Goal: Task Accomplishment & Management: Manage account settings

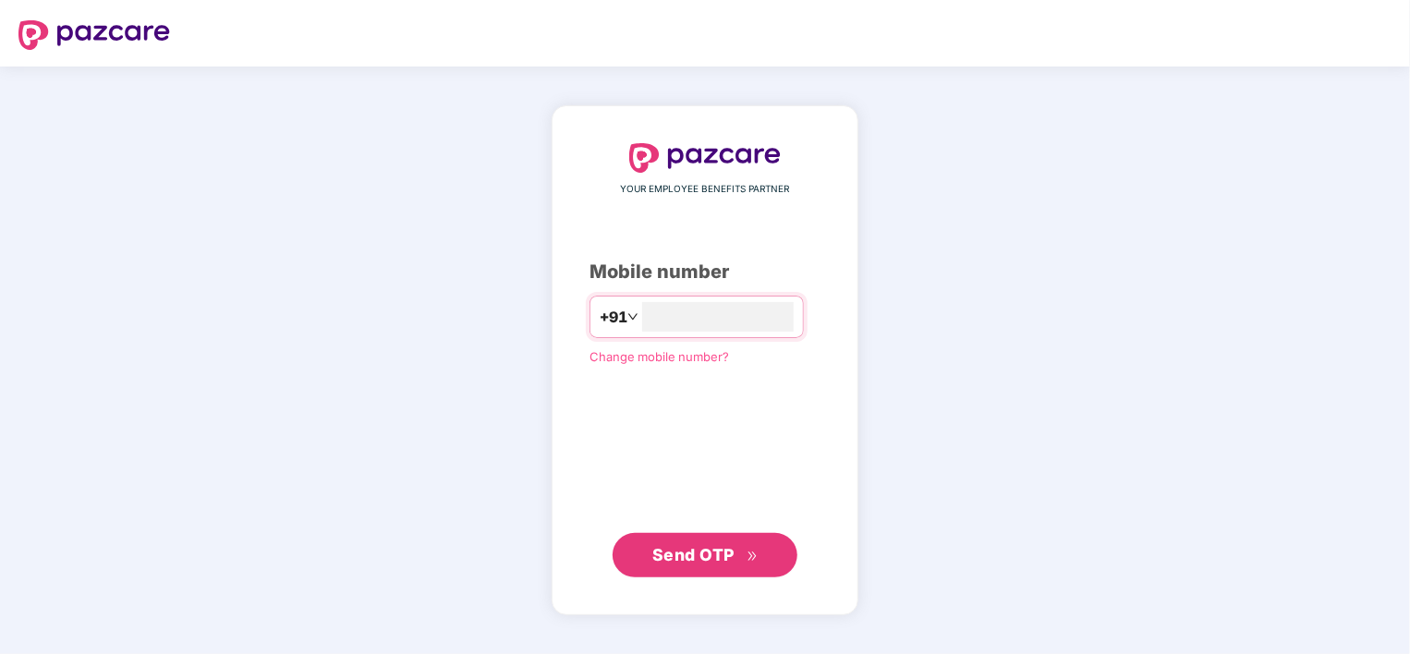
type input "**********"
click at [682, 542] on span "Send OTP" at bounding box center [705, 554] width 106 height 26
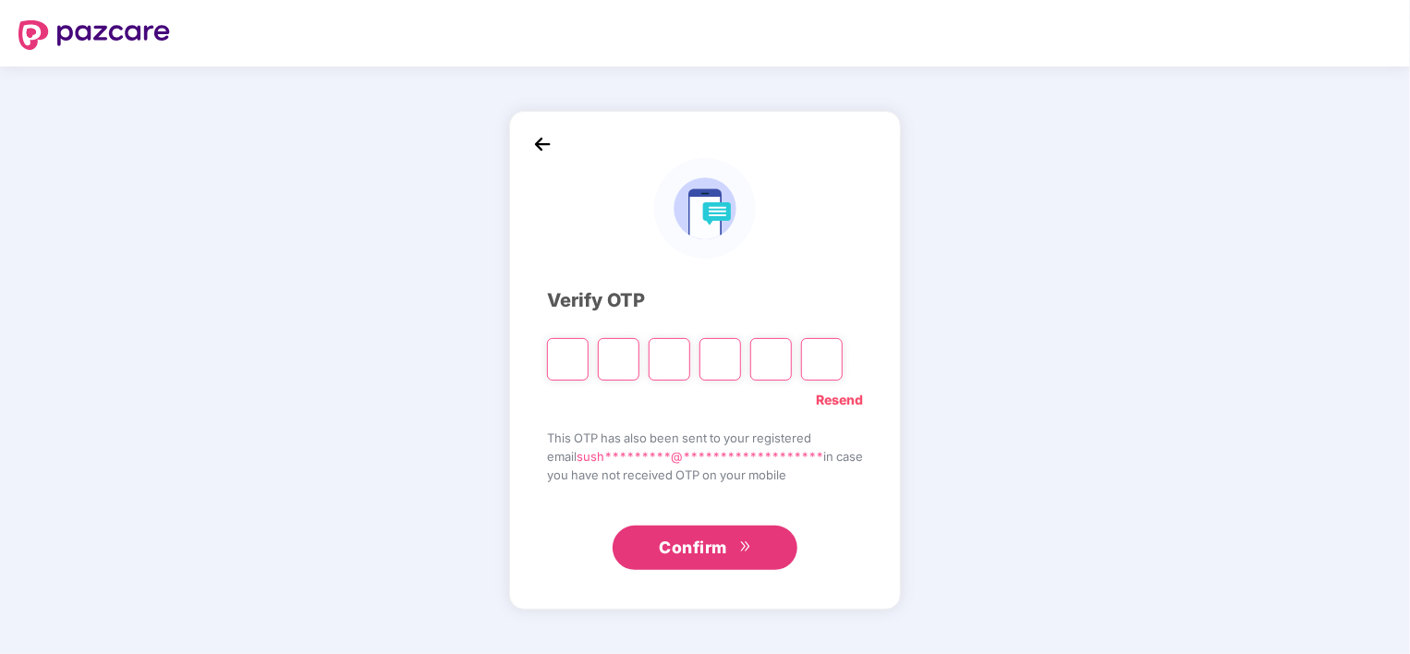
type input "*"
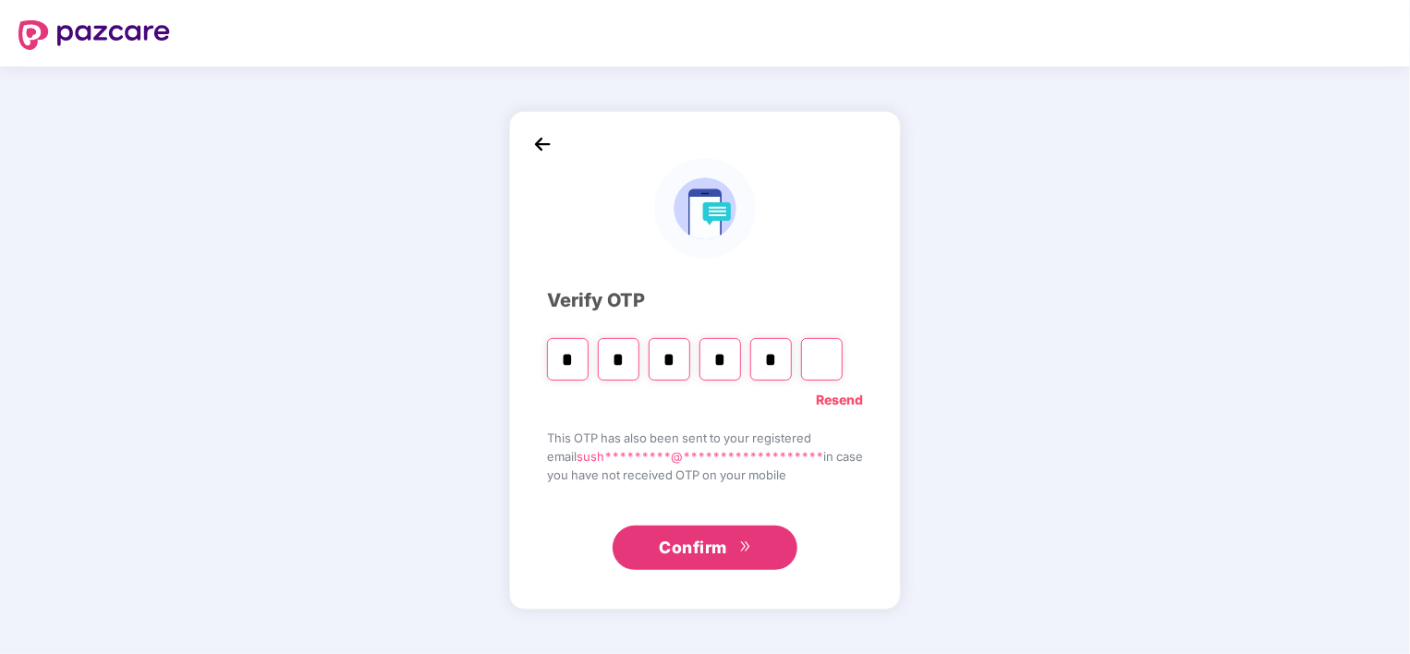
type input "*"
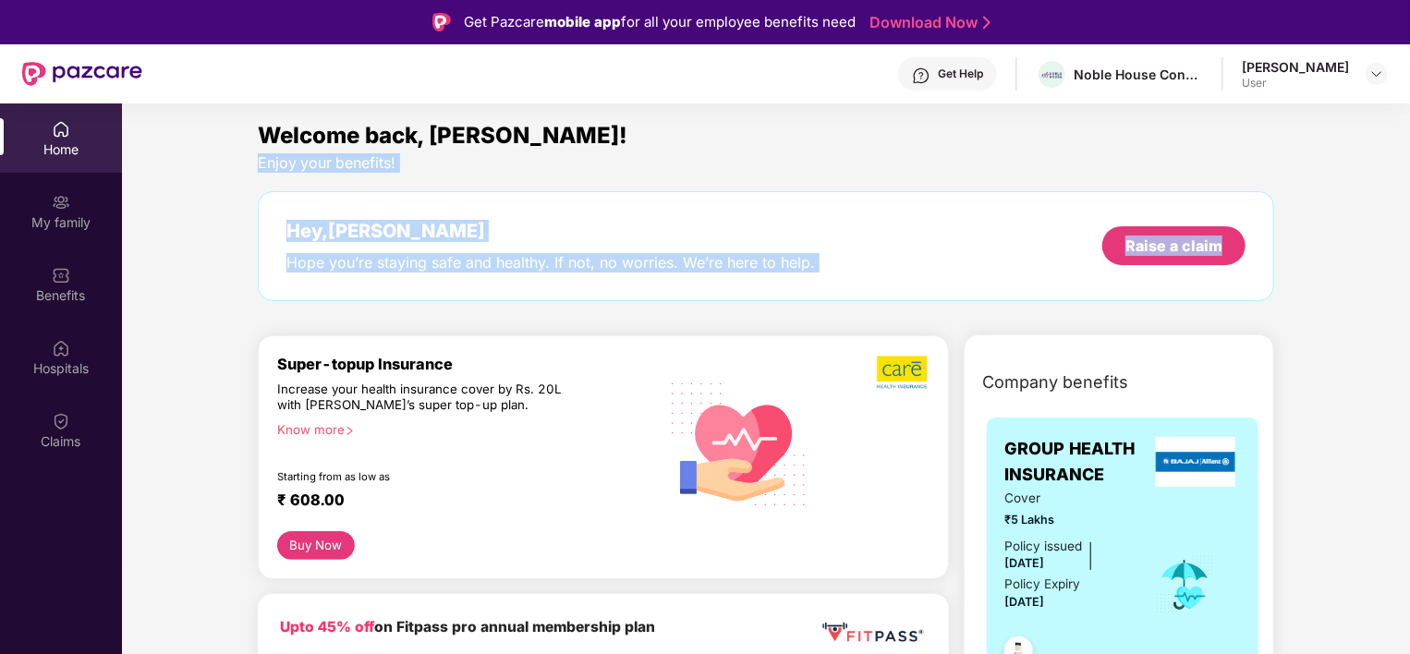
drag, startPoint x: 1404, startPoint y: 123, endPoint x: 1411, endPoint y: 178, distance: 55.8
click at [1409, 178] on html "Get Pazcare mobile app for all your employee benefits need Download Now Get Hel…" at bounding box center [705, 327] width 1410 height 654
